Goal: Transaction & Acquisition: Obtain resource

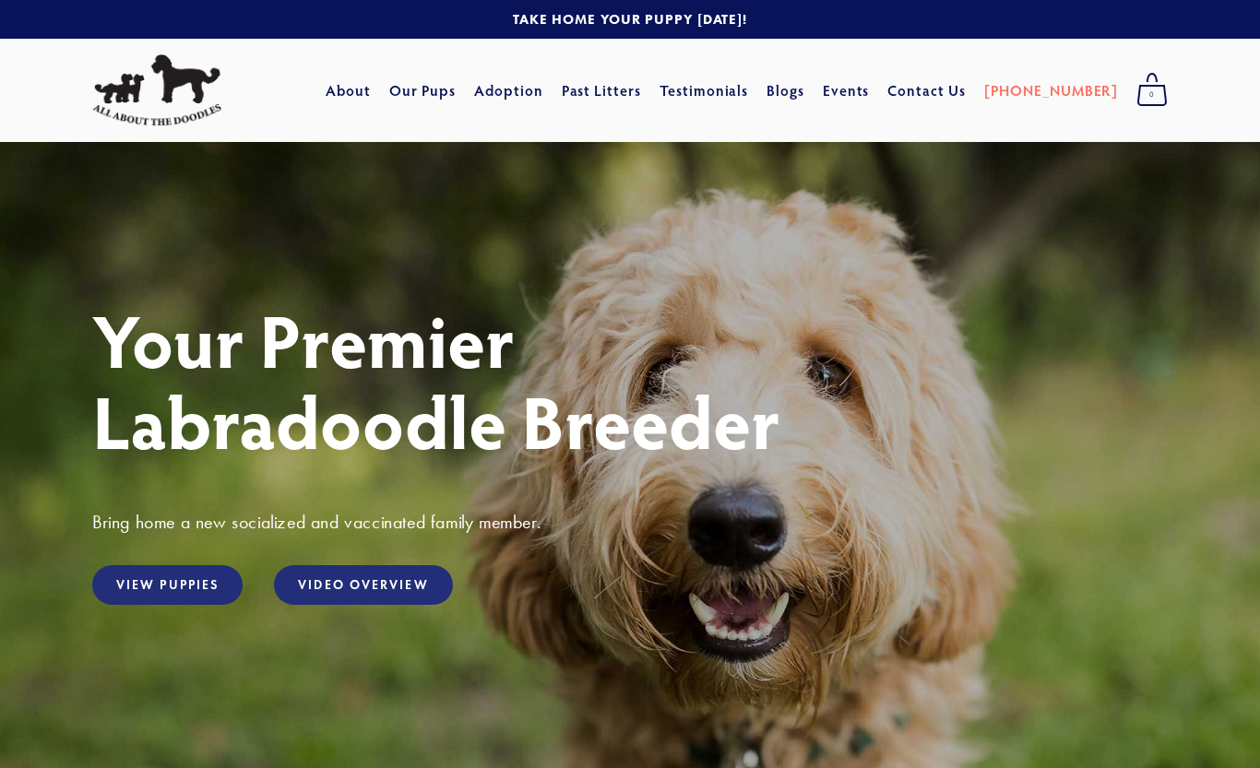
click at [171, 577] on link "View Puppies" at bounding box center [167, 585] width 150 height 40
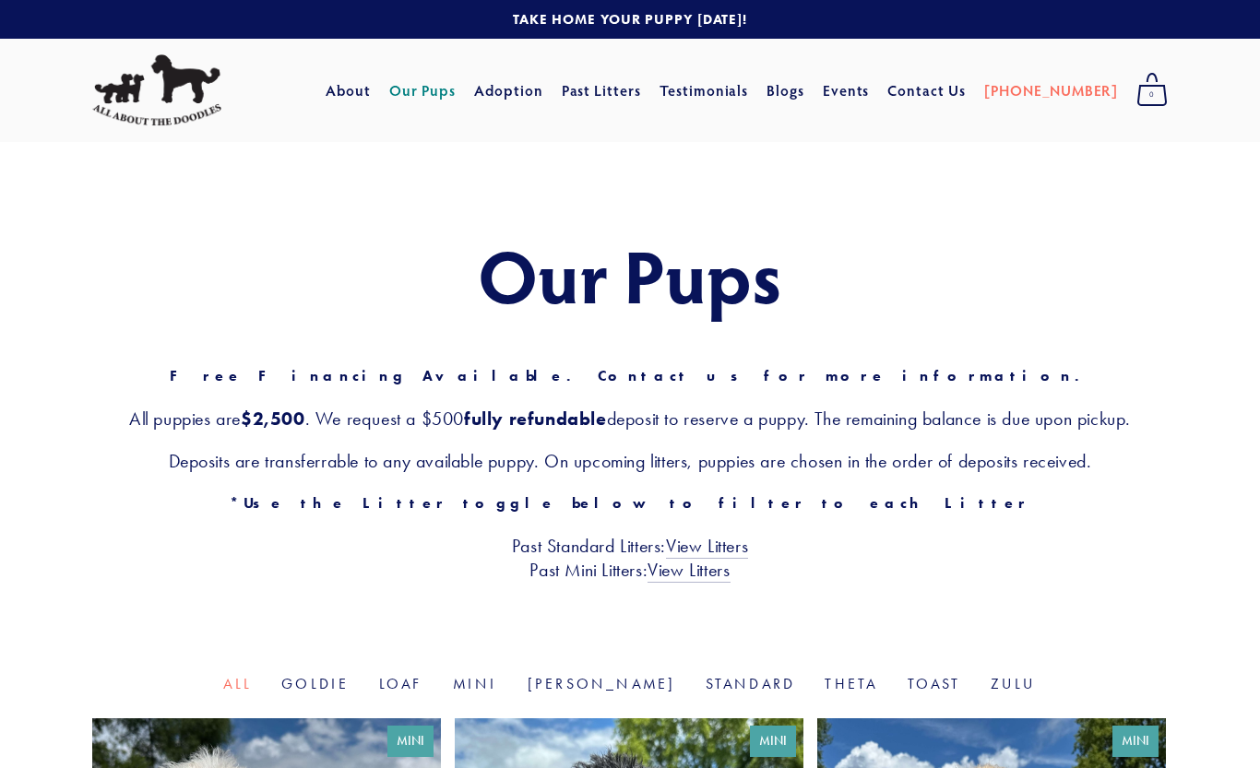
click at [181, 592] on div "Our Pups Free Financing Available. Contact us for more information. All puppies…" at bounding box center [630, 408] width 1260 height 532
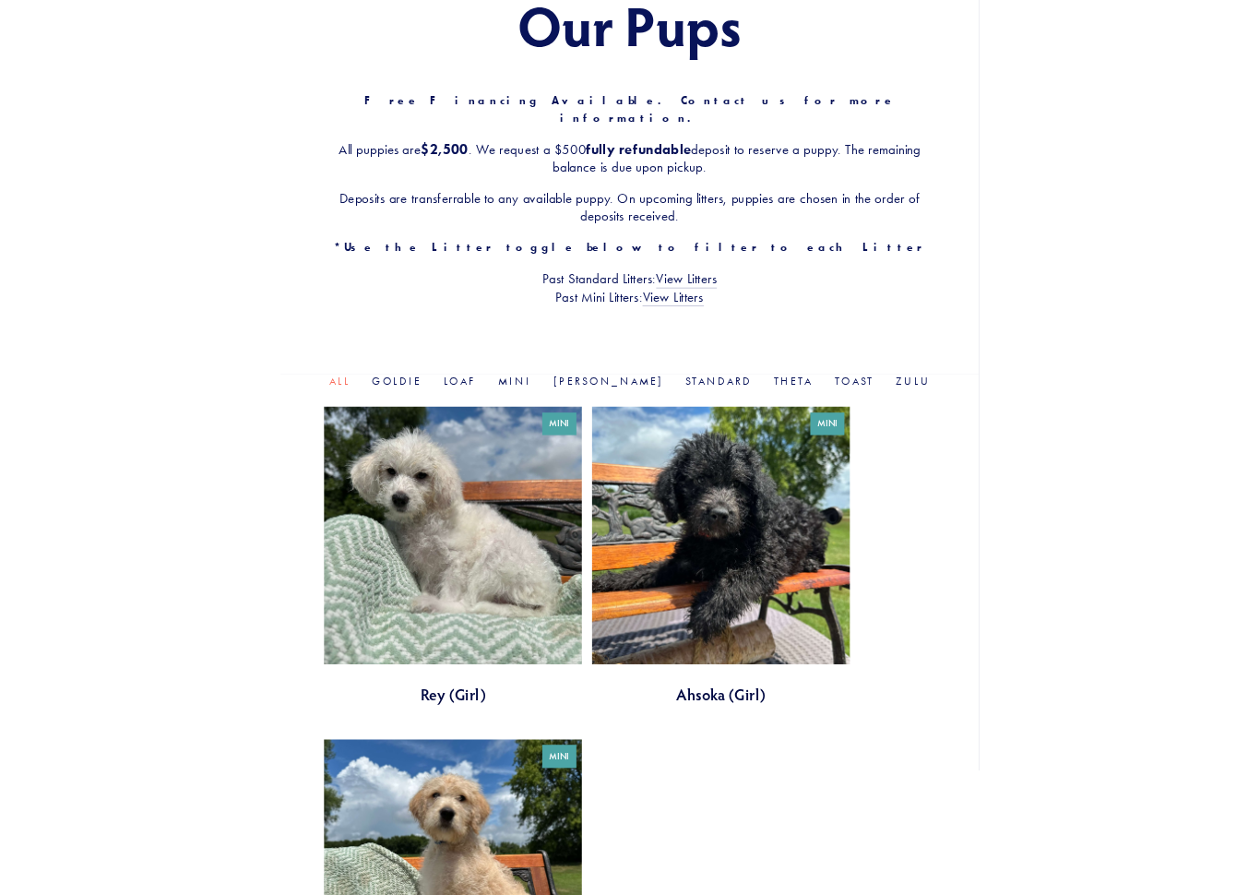
scroll to position [229, 0]
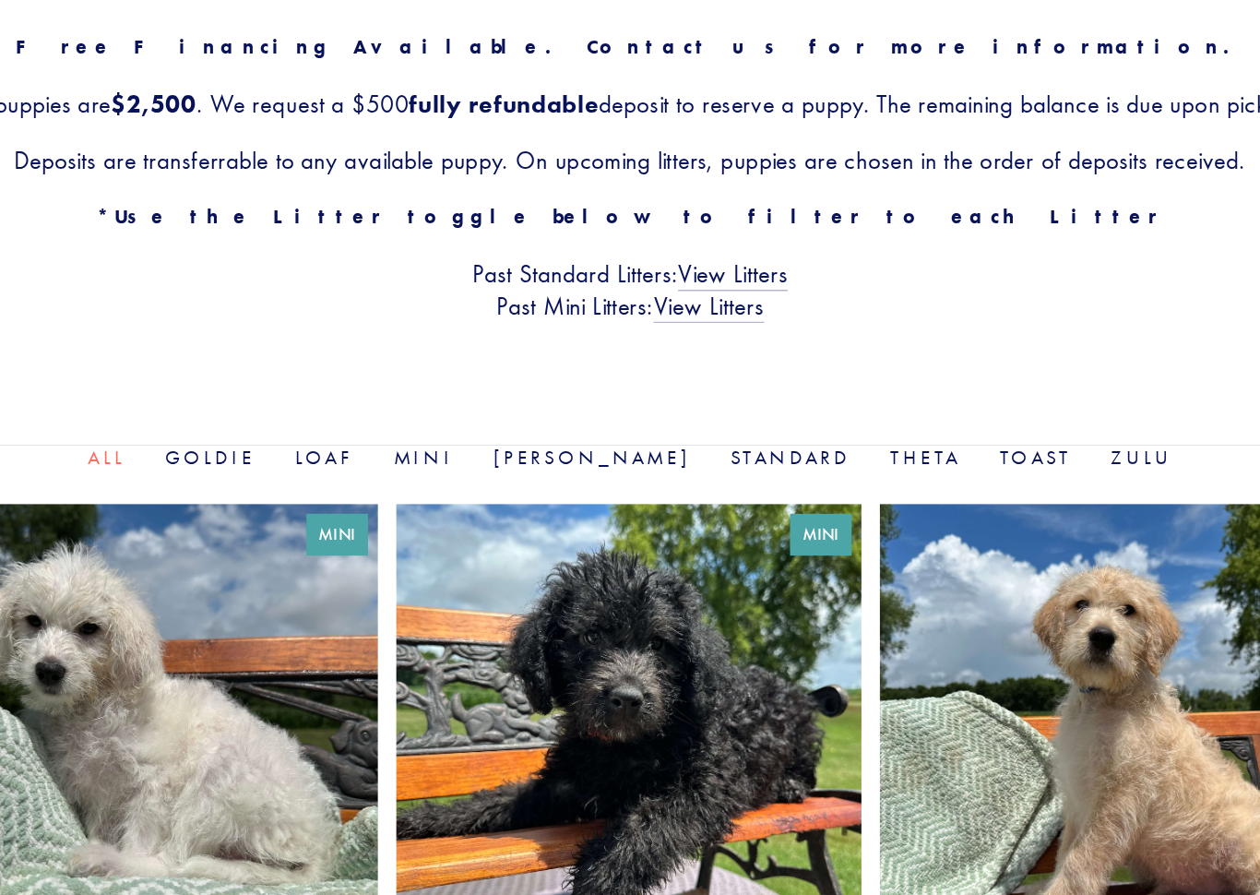
click at [100, 51] on div "Our Pups Free Financing Available. Contact us for more information. All puppies…" at bounding box center [630, 180] width 1076 height 348
click at [92, 136] on p "Free Financing Available. Contact us for more information." at bounding box center [630, 148] width 1076 height 24
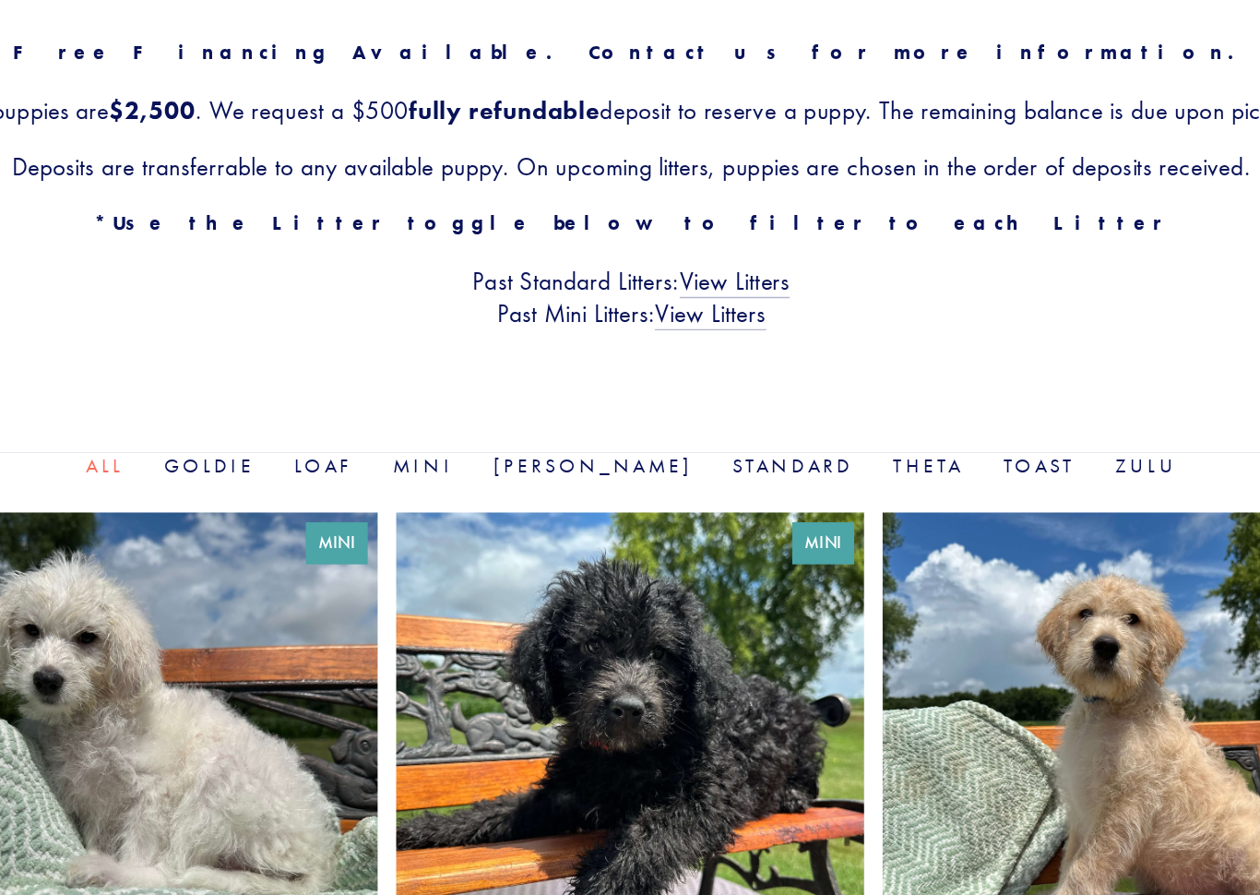
click at [911, 305] on h3 "Past Standard Litters: View Litters Past Mini Litters: View Litters" at bounding box center [630, 329] width 1076 height 48
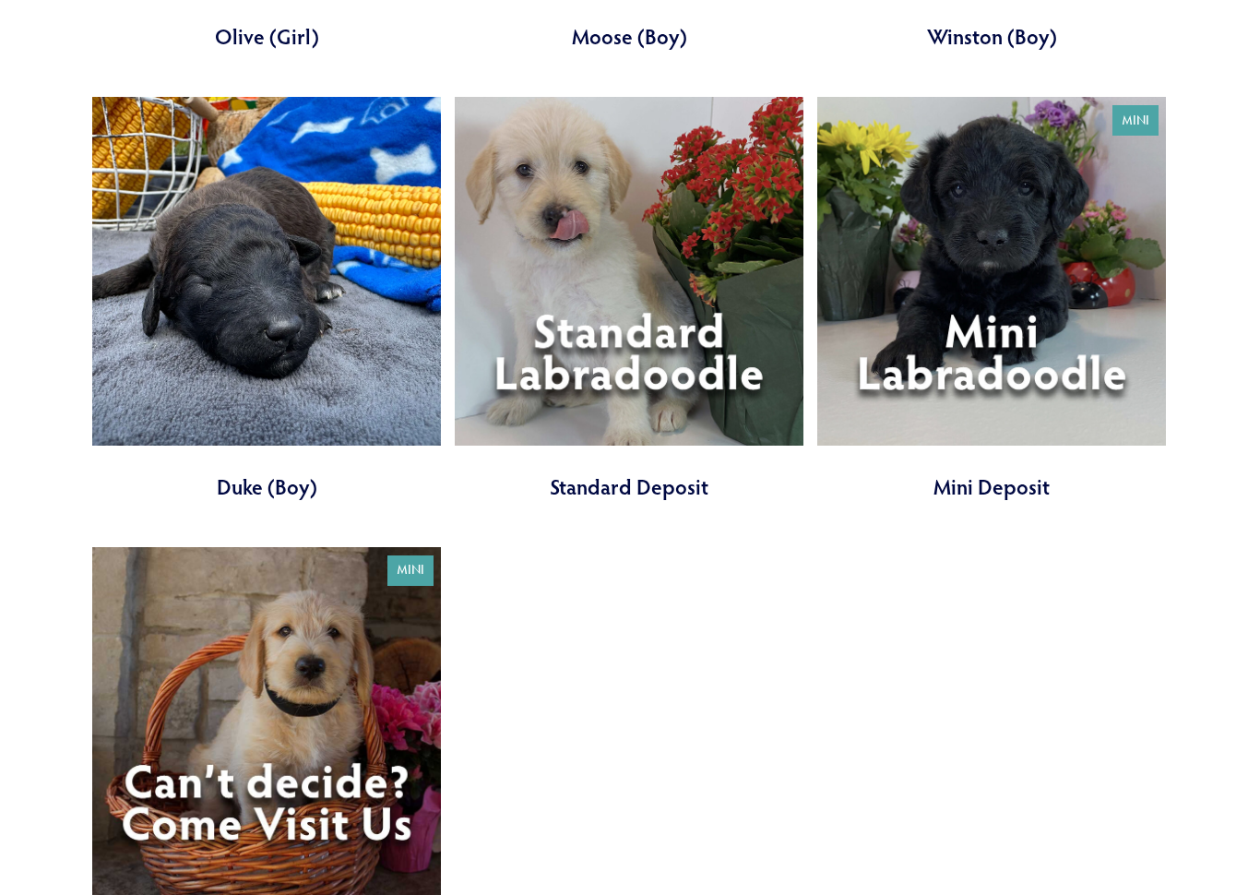
scroll to position [6049, 0]
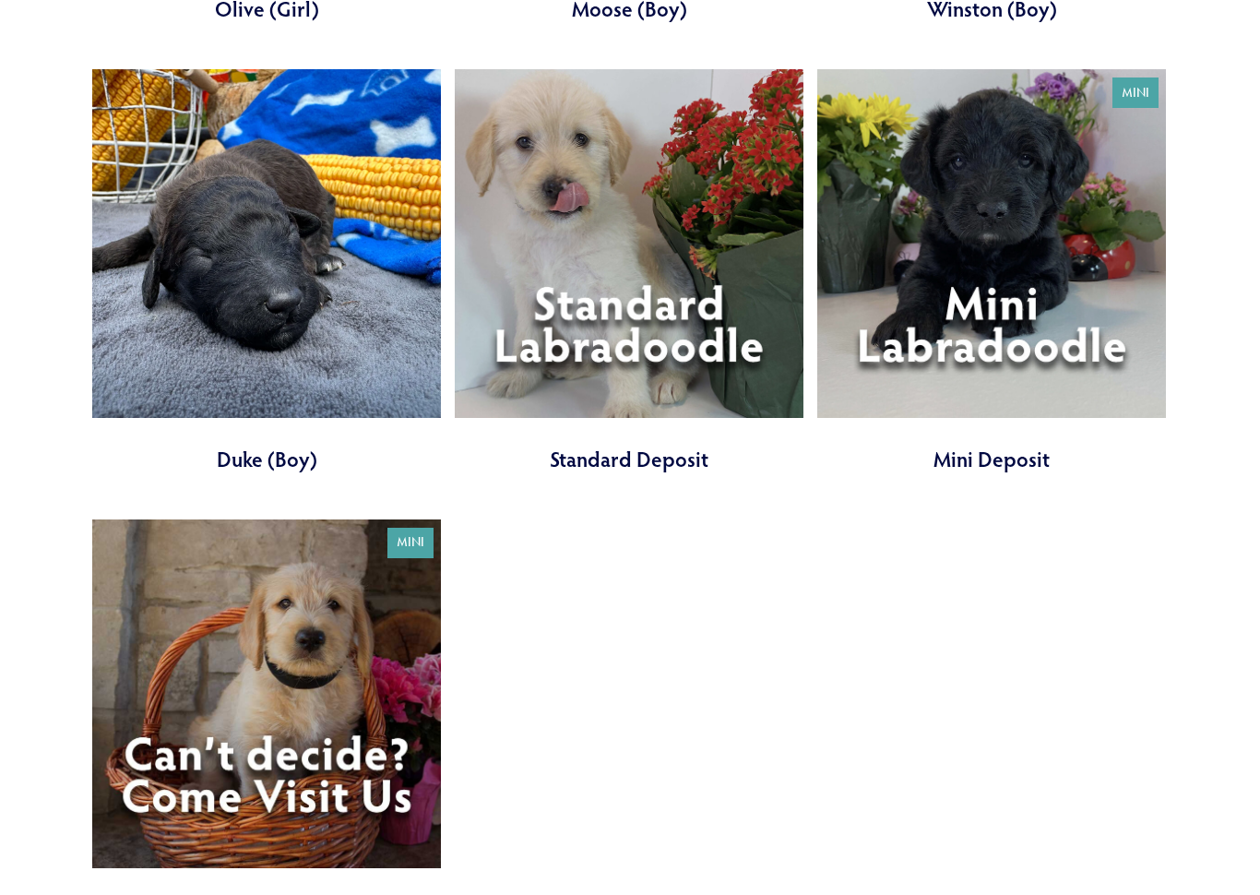
click at [166, 759] on link at bounding box center [266, 721] width 349 height 404
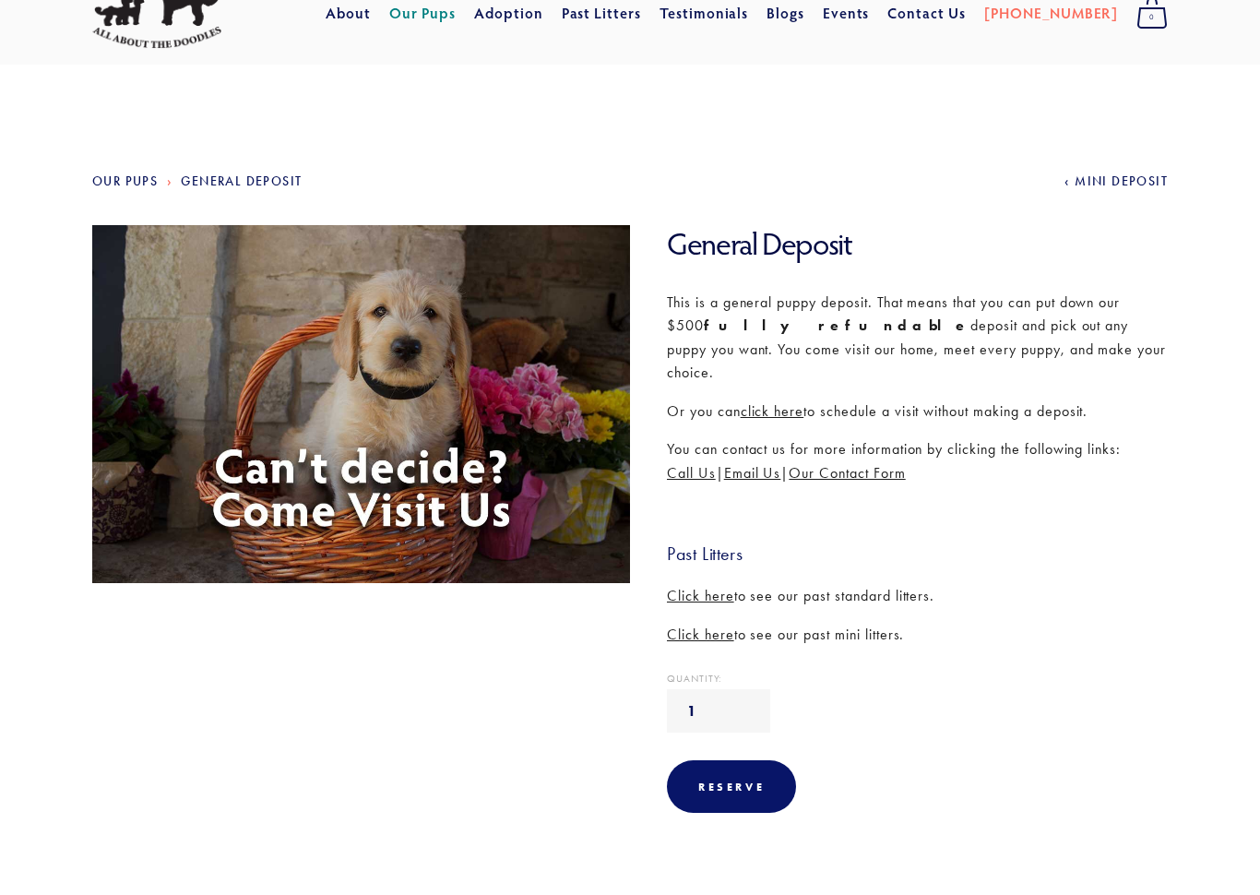
scroll to position [80, 0]
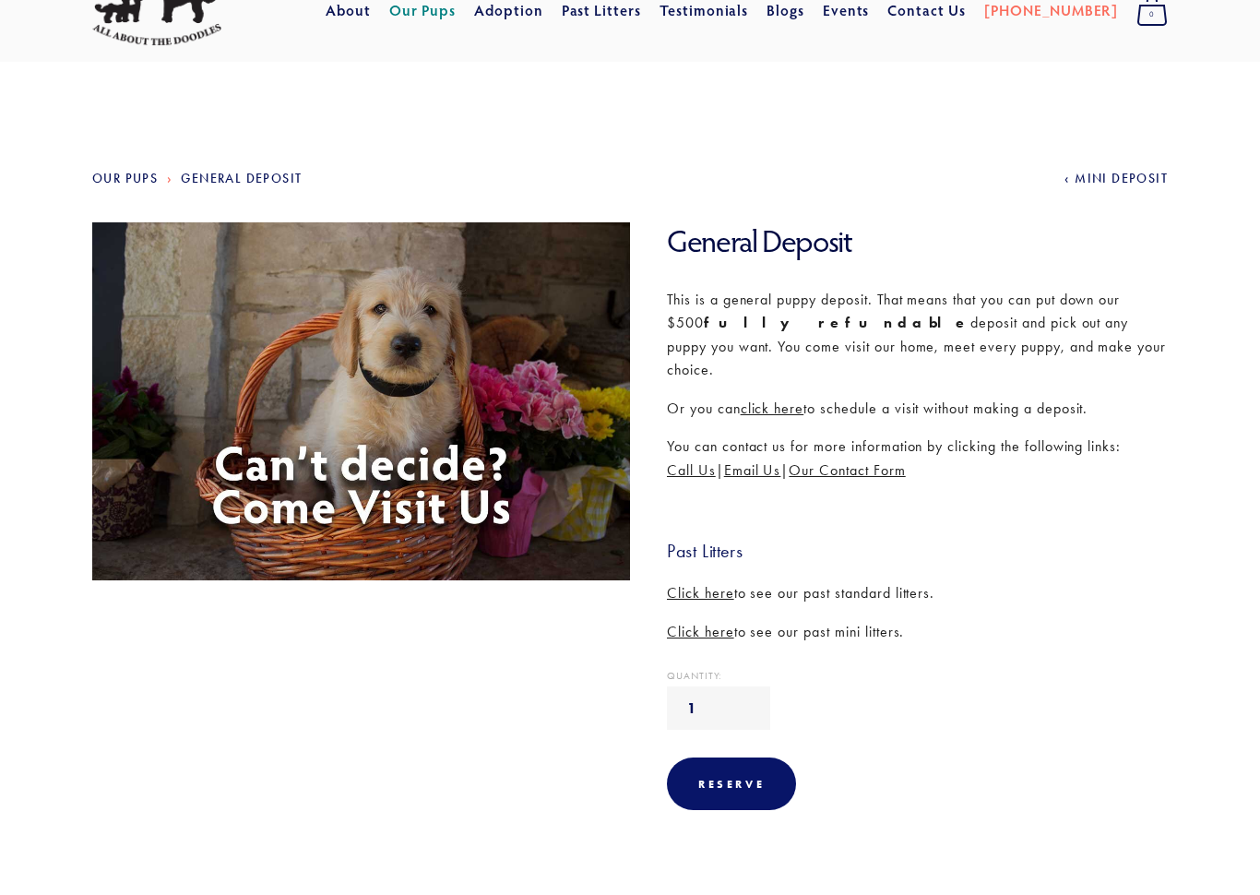
click at [697, 584] on span "Click here" at bounding box center [700, 593] width 67 height 18
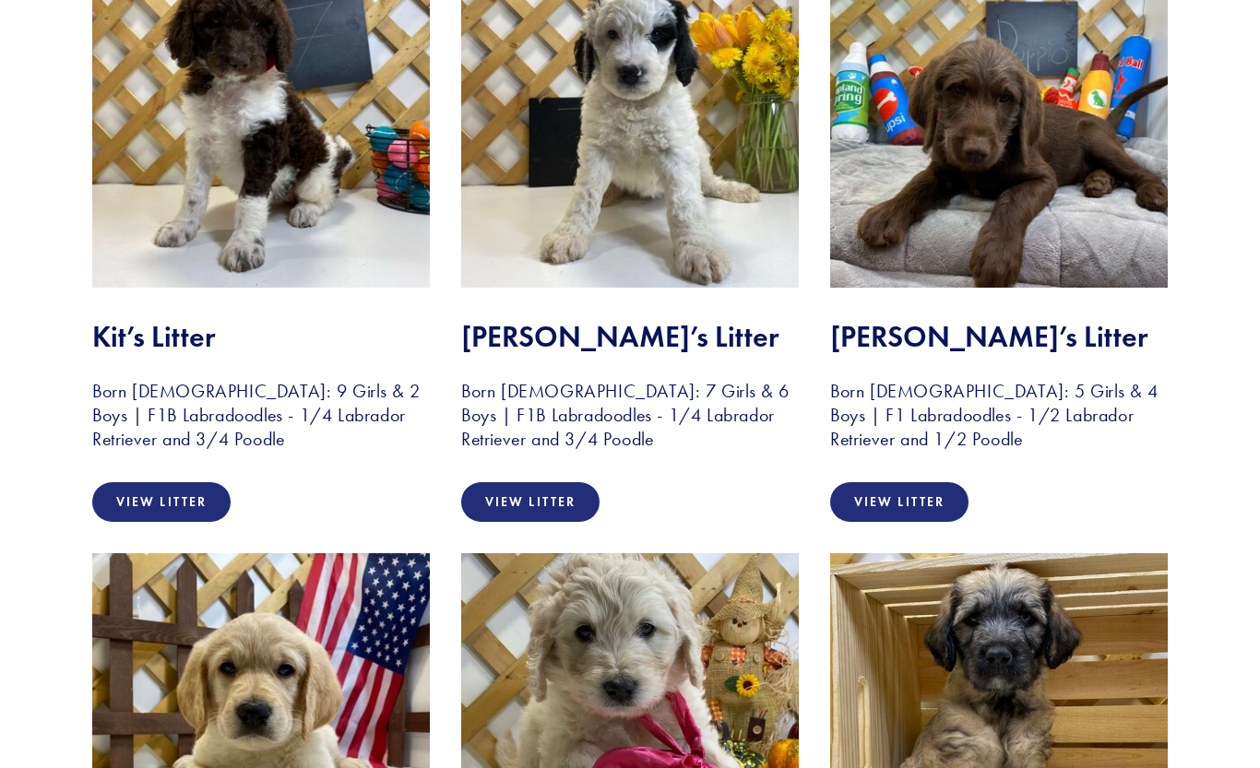
scroll to position [4767, 0]
